Goal: Task Accomplishment & Management: Use online tool/utility

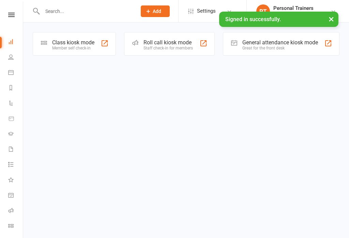
click at [76, 44] on div "Class kiosk mode" at bounding box center [73, 42] width 42 height 6
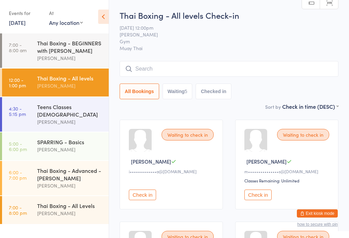
click at [199, 70] on input "search" at bounding box center [229, 69] width 219 height 16
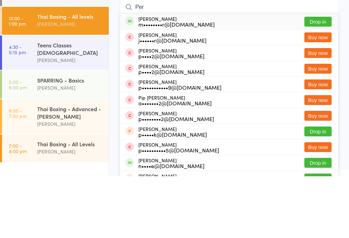
type input "Per"
click at [186, 83] on div "m••••••••r@hotmail.com" at bounding box center [176, 85] width 76 height 5
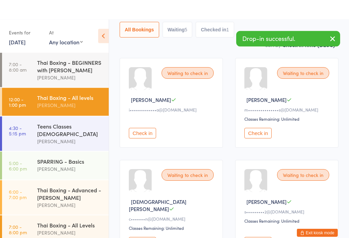
scroll to position [231, 0]
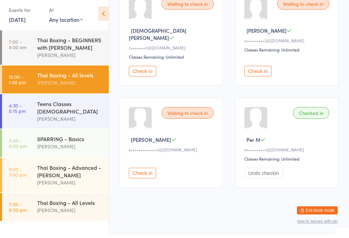
click at [140, 69] on button "Check in" at bounding box center [142, 74] width 27 height 11
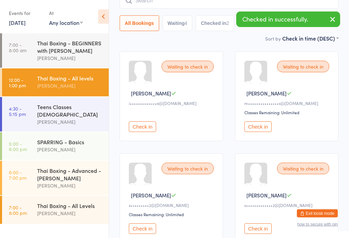
click at [257, 130] on button "Check in" at bounding box center [258, 127] width 27 height 11
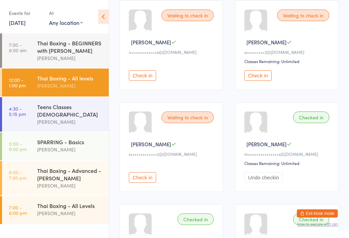
scroll to position [118, 0]
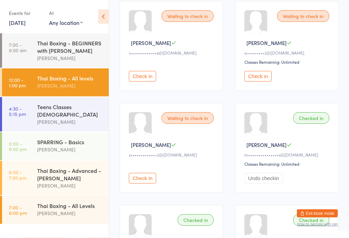
click at [143, 77] on button "Check in" at bounding box center [142, 76] width 27 height 11
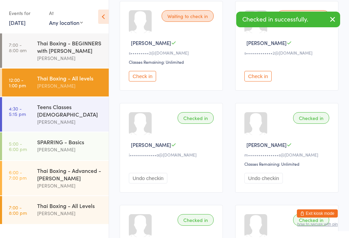
click at [262, 79] on button "Check in" at bounding box center [258, 76] width 27 height 11
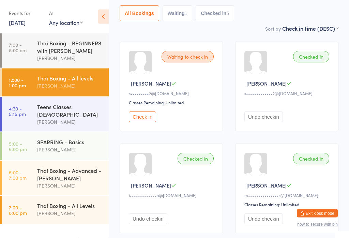
scroll to position [0, 0]
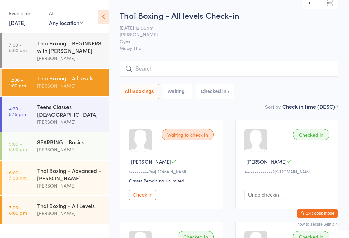
click at [212, 64] on input "search" at bounding box center [229, 69] width 219 height 16
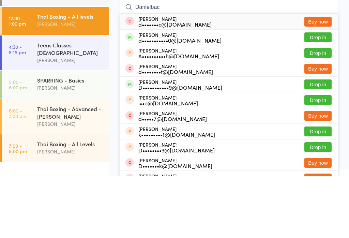
type input "Danielbac"
click at [231, 91] on div "Daniel Bacic d•••••••••••0@gmail.com Drop in" at bounding box center [229, 98] width 218 height 15
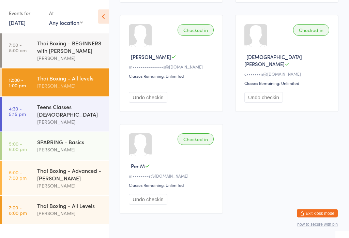
scroll to position [315, 0]
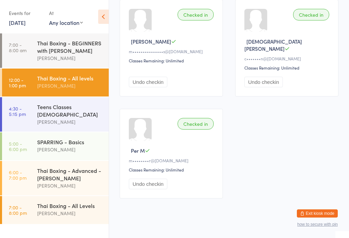
click at [59, 109] on div "Teens Classes 13-16yo" at bounding box center [70, 110] width 66 height 15
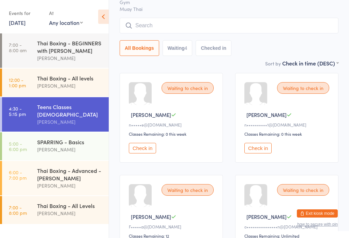
scroll to position [46, 0]
